Goal: Transaction & Acquisition: Download file/media

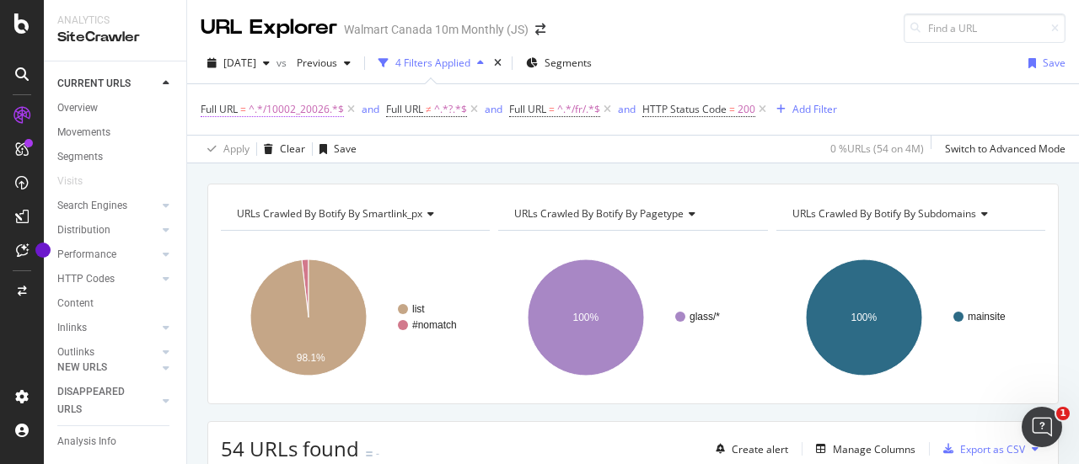
click at [303, 109] on span "^.*/10002_20026.*$" at bounding box center [296, 110] width 95 height 24
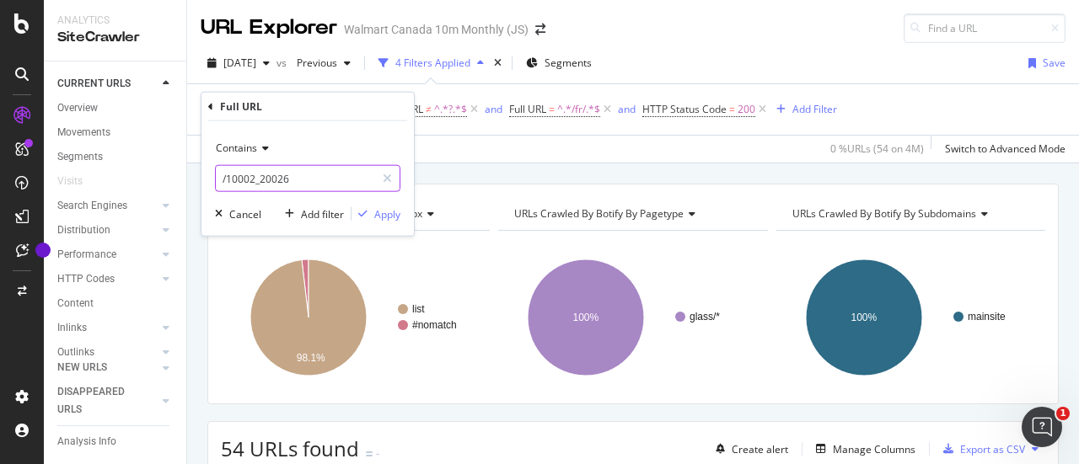
click at [328, 180] on input "/10002_20026" at bounding box center [295, 178] width 159 height 27
paste input "text"
click at [219, 183] on input "10002_20026" at bounding box center [295, 178] width 159 height 27
type input "/10002_20026"
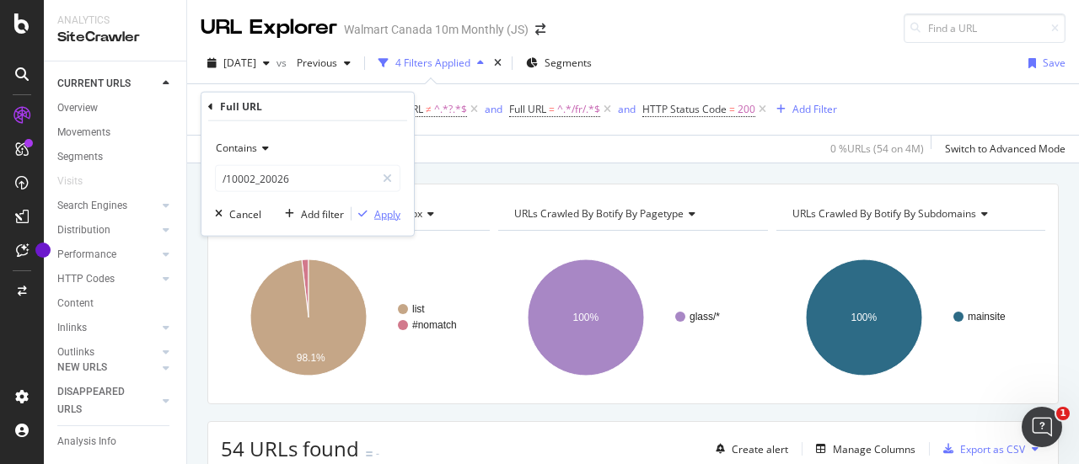
click at [398, 215] on div "Apply" at bounding box center [387, 213] width 26 height 14
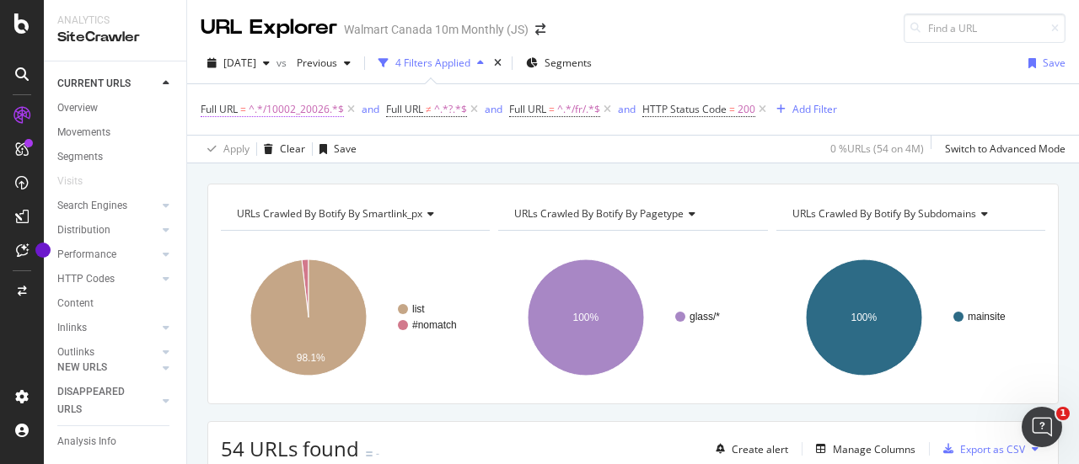
click at [299, 109] on span "^.*/10002_20026.*$" at bounding box center [296, 110] width 95 height 24
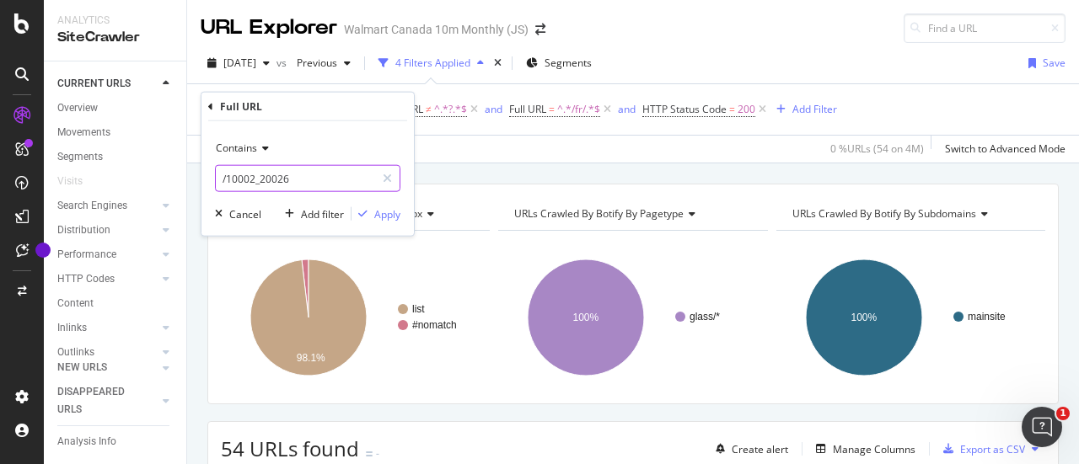
click at [324, 182] on input "/10002_20026" at bounding box center [295, 178] width 159 height 27
click at [373, 207] on div "Apply" at bounding box center [375, 213] width 49 height 15
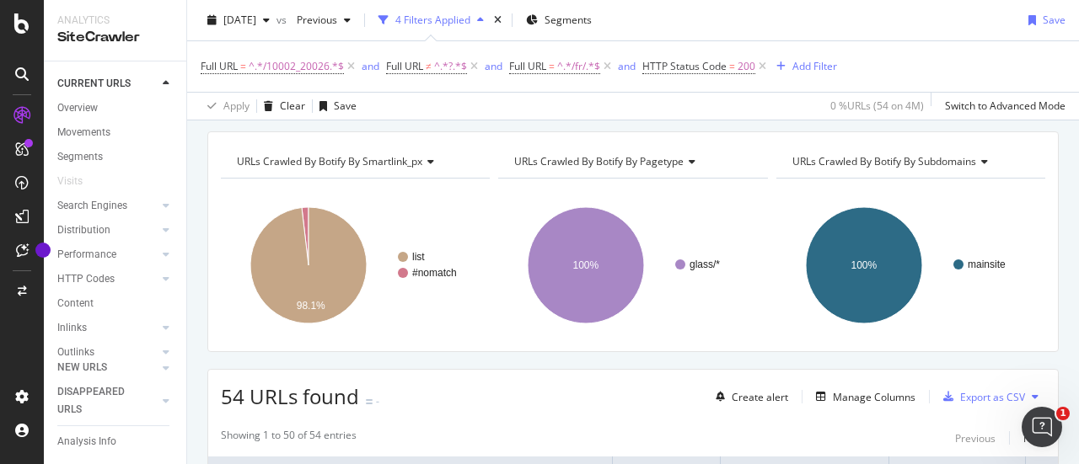
scroll to position [50, 0]
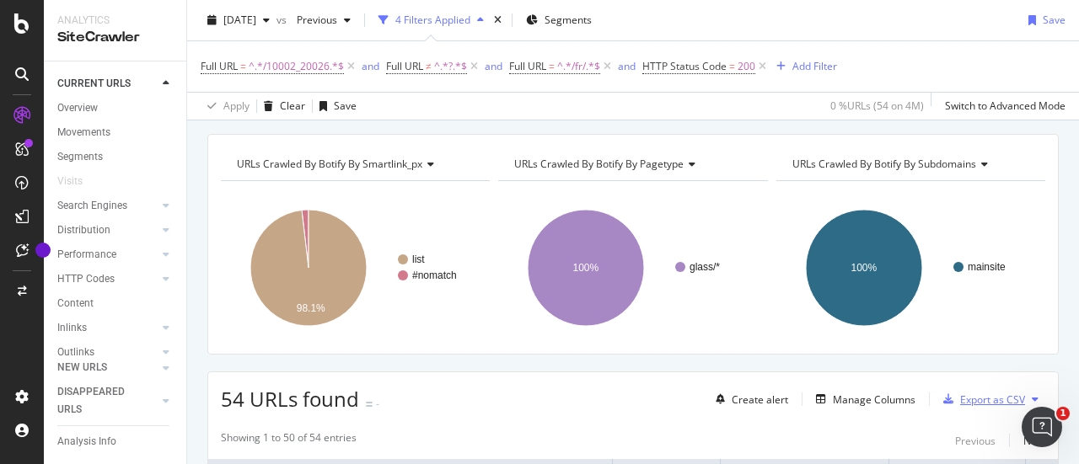
click at [980, 394] on div "Export as CSV" at bounding box center [992, 400] width 65 height 14
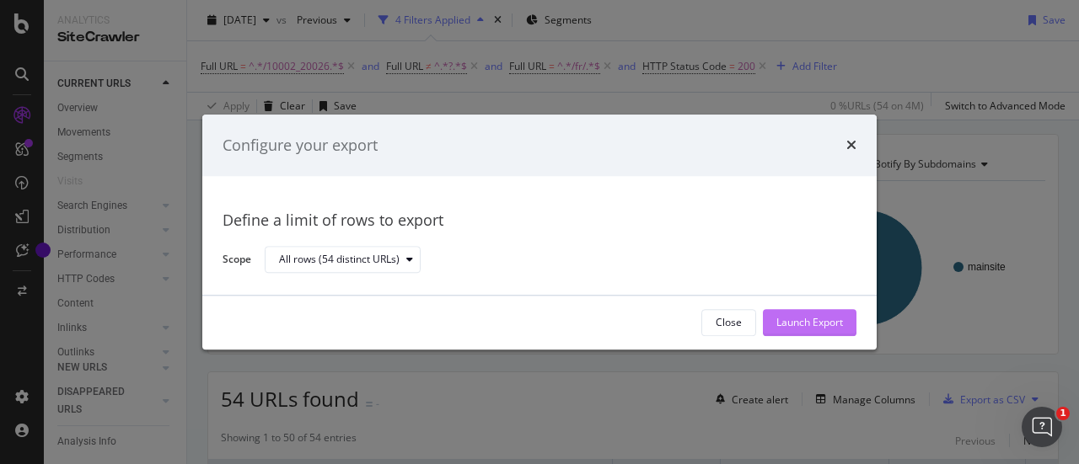
click at [814, 325] on div "Launch Export" at bounding box center [809, 323] width 67 height 14
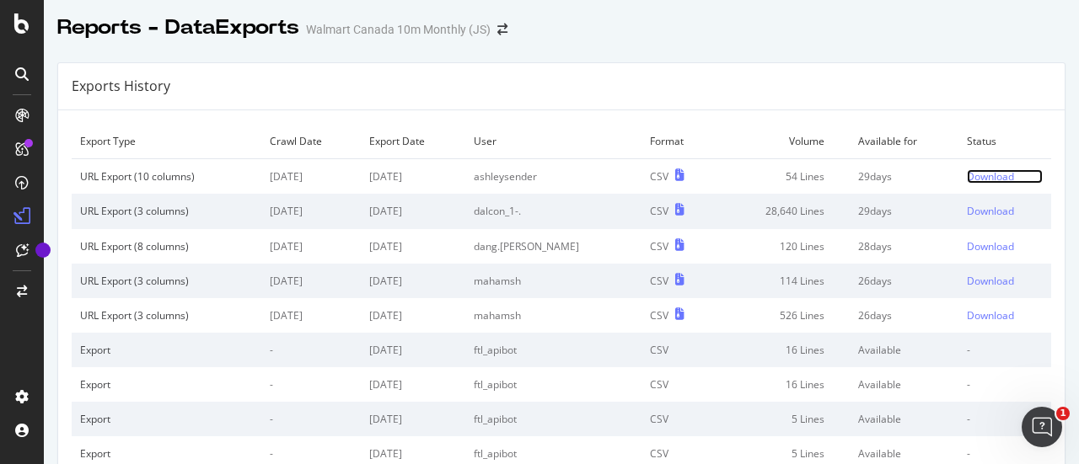
click at [973, 176] on div "Download" at bounding box center [990, 176] width 47 height 14
